Goal: Transaction & Acquisition: Purchase product/service

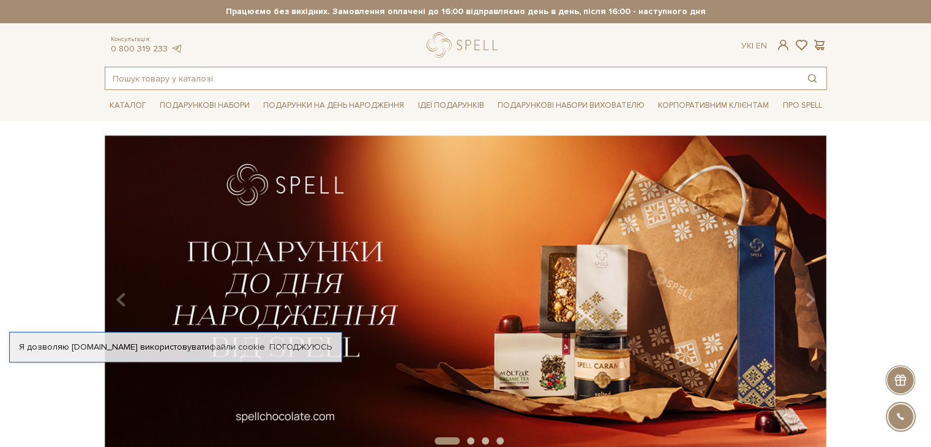
click at [154, 78] on input "text" at bounding box center [451, 78] width 693 height 22
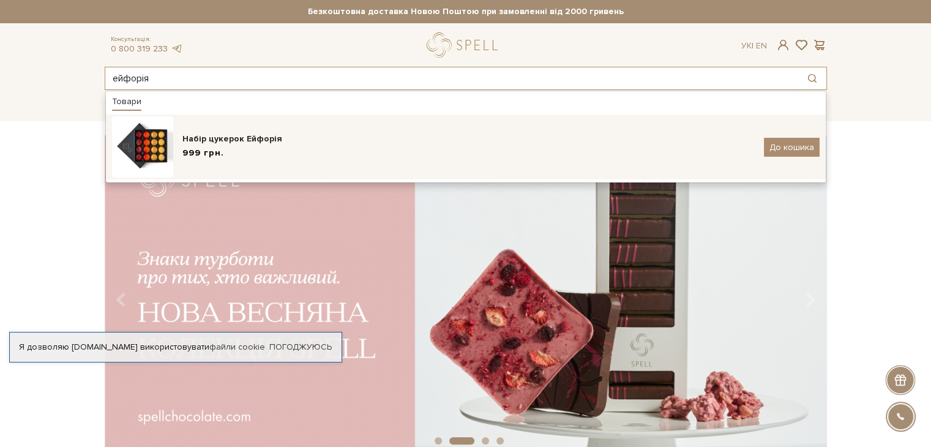
type input "ейфорія"
click at [222, 148] on div "999 грн." at bounding box center [468, 153] width 572 height 13
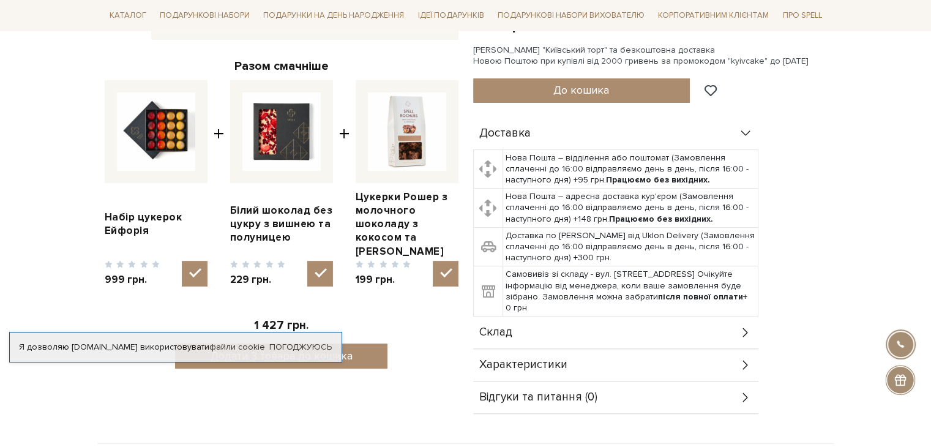
scroll to position [184, 0]
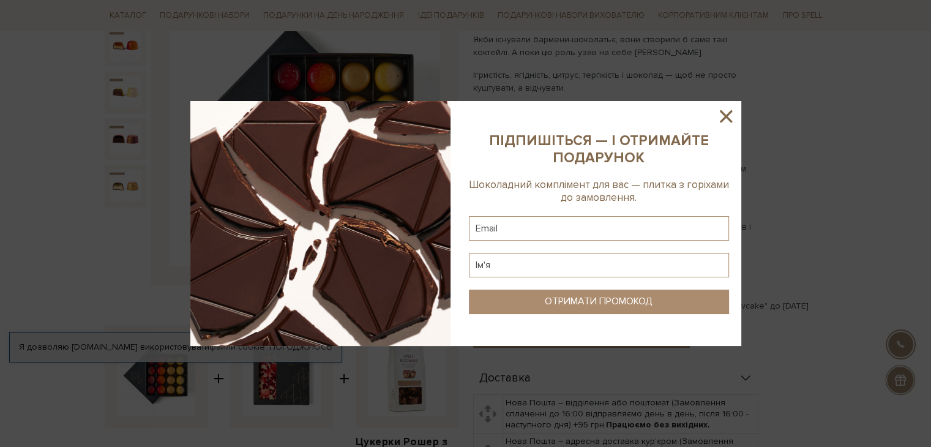
click at [722, 113] on icon at bounding box center [726, 116] width 12 height 12
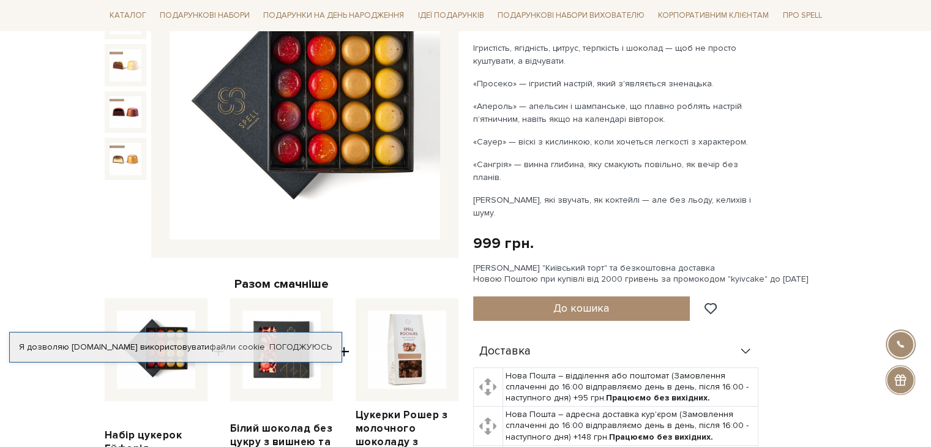
scroll to position [61, 0]
